Goal: Navigation & Orientation: Find specific page/section

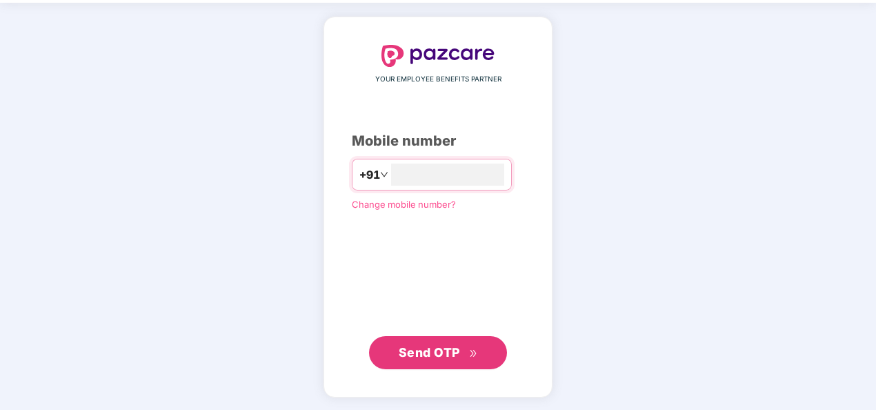
scroll to position [46, 0]
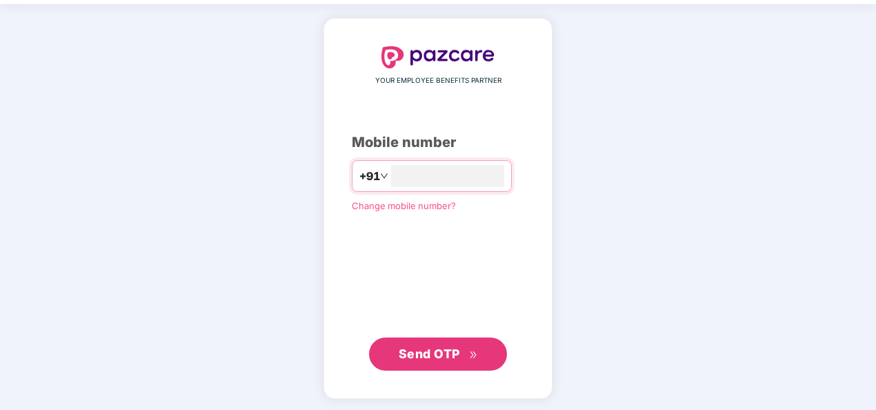
click at [436, 349] on span "Send OTP" at bounding box center [429, 353] width 61 height 14
click at [391, 175] on input "**********" at bounding box center [447, 176] width 113 height 22
type input "**********"
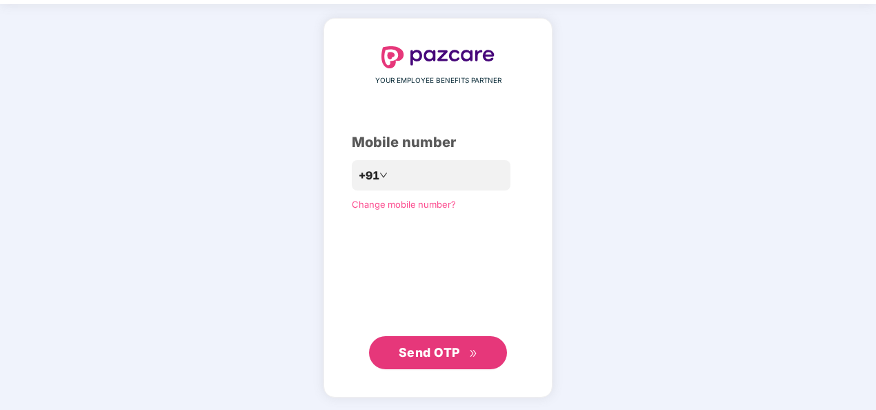
click at [435, 351] on span "Send OTP" at bounding box center [429, 352] width 61 height 14
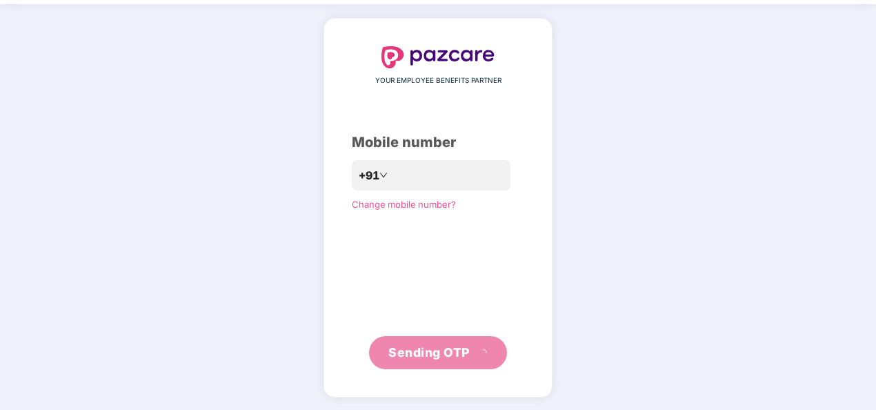
scroll to position [40, 0]
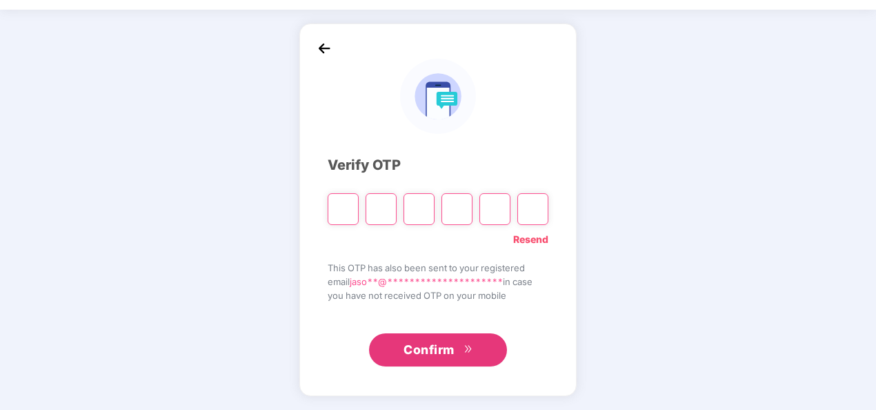
type input "*"
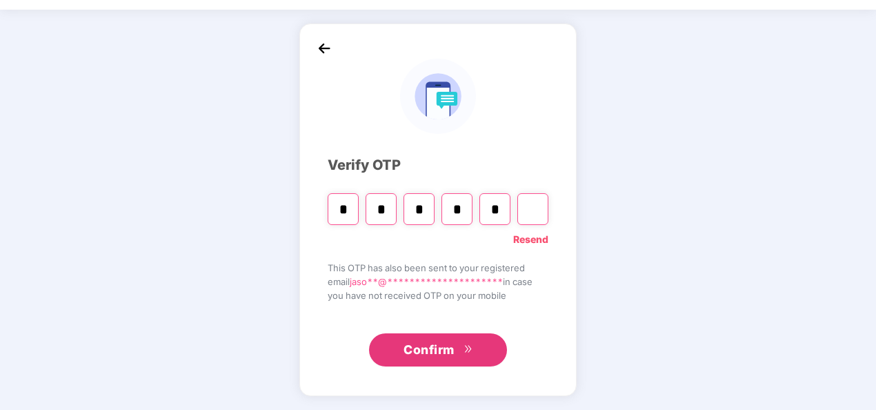
type input "*"
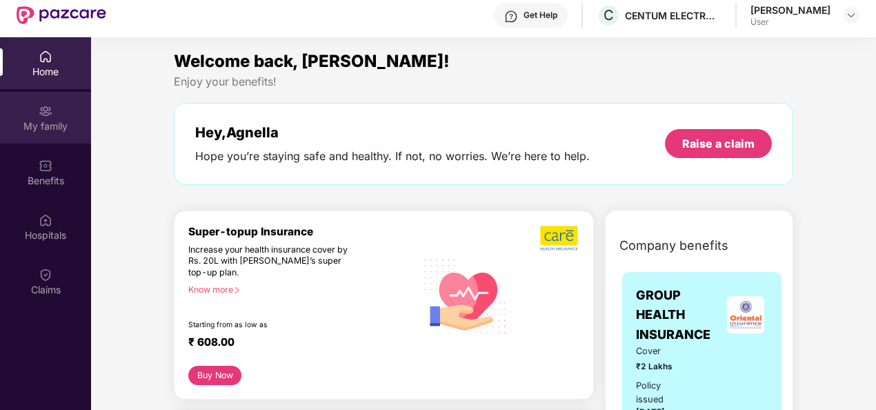
click at [44, 114] on img at bounding box center [46, 111] width 14 height 14
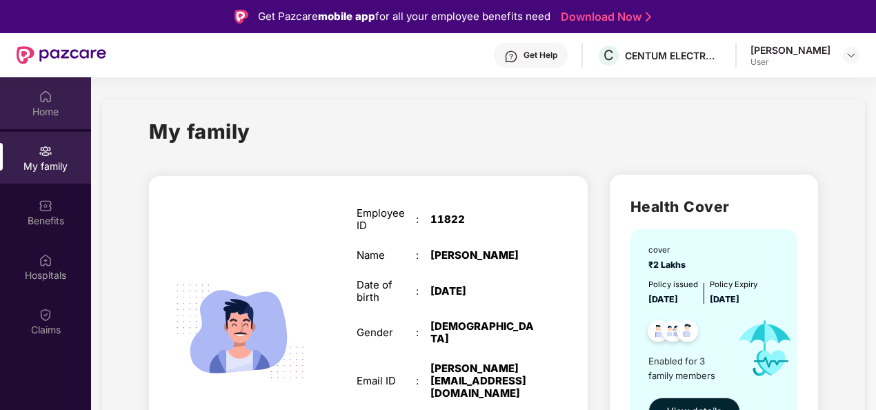
click at [51, 106] on div "Home" at bounding box center [45, 112] width 91 height 14
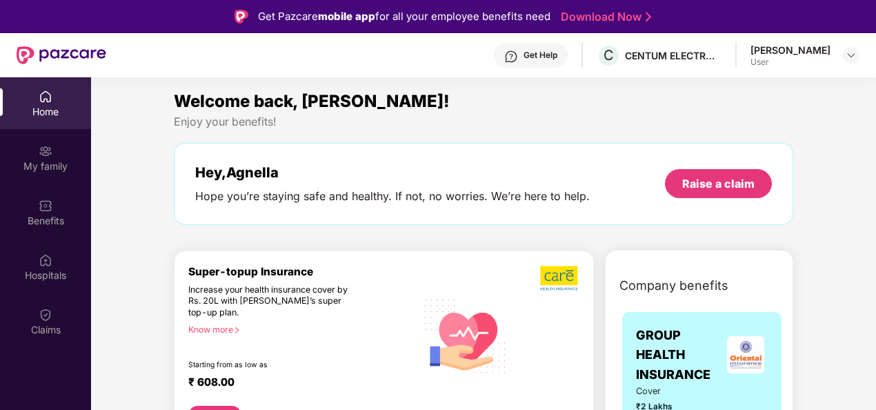
click at [59, 106] on div "Home" at bounding box center [45, 112] width 91 height 14
click at [47, 217] on div "Benefits" at bounding box center [45, 221] width 91 height 14
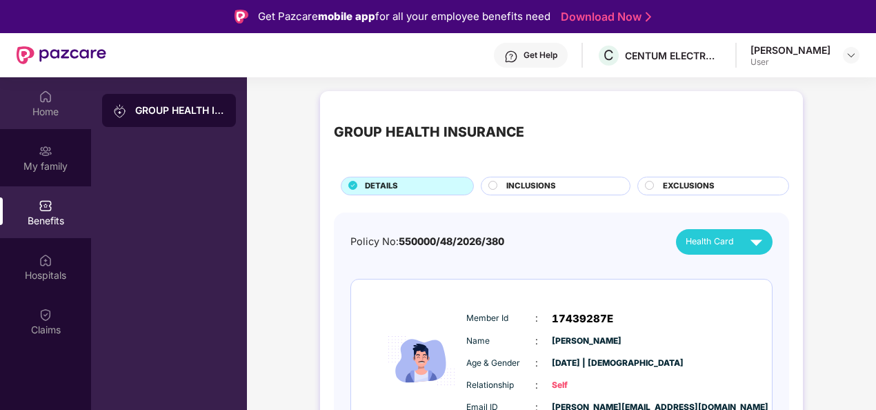
click at [42, 106] on div "Home" at bounding box center [45, 112] width 91 height 14
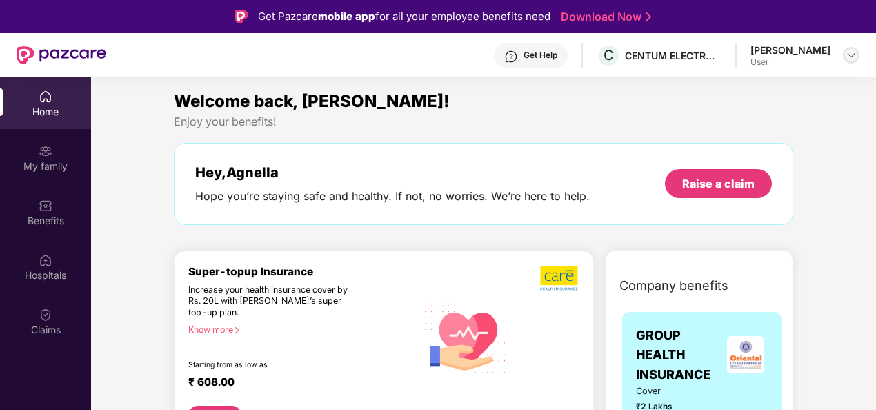
click at [852, 55] on img at bounding box center [851, 55] width 11 height 11
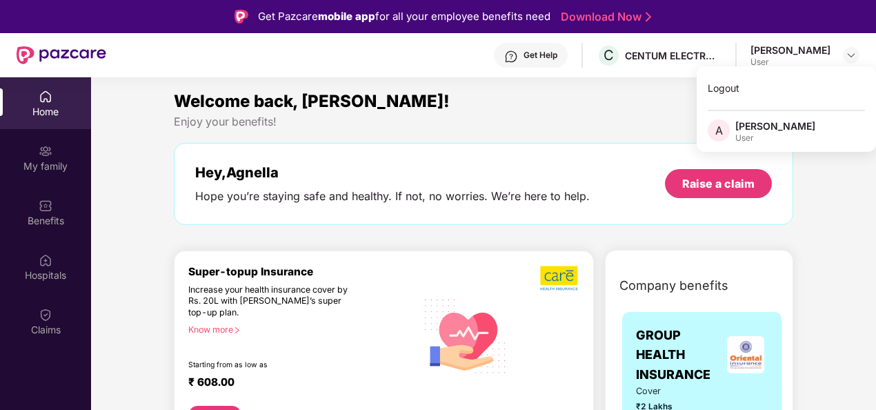
click at [574, 126] on div "Enjoy your benefits!" at bounding box center [484, 122] width 620 height 14
